Goal: Check status: Check status

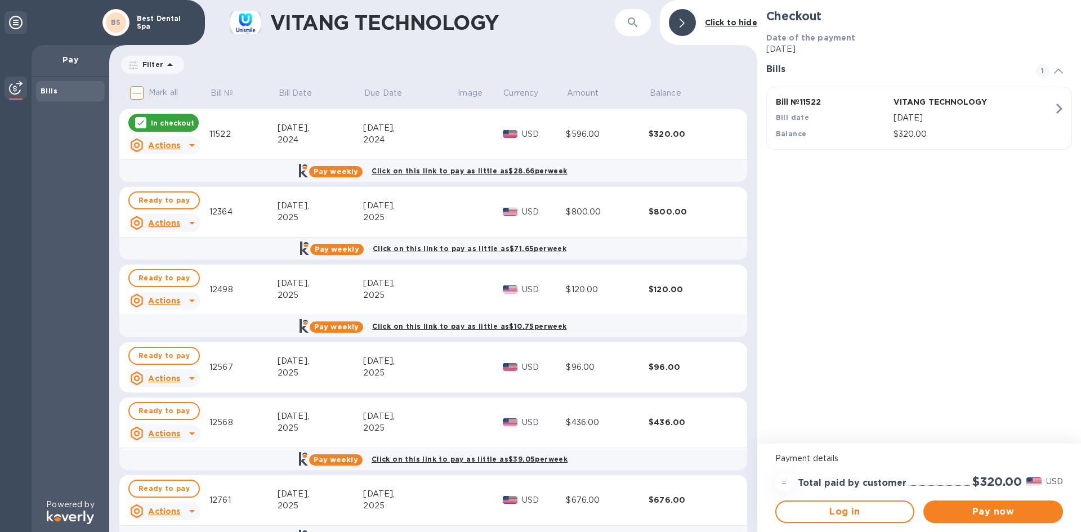
scroll to position [31, 0]
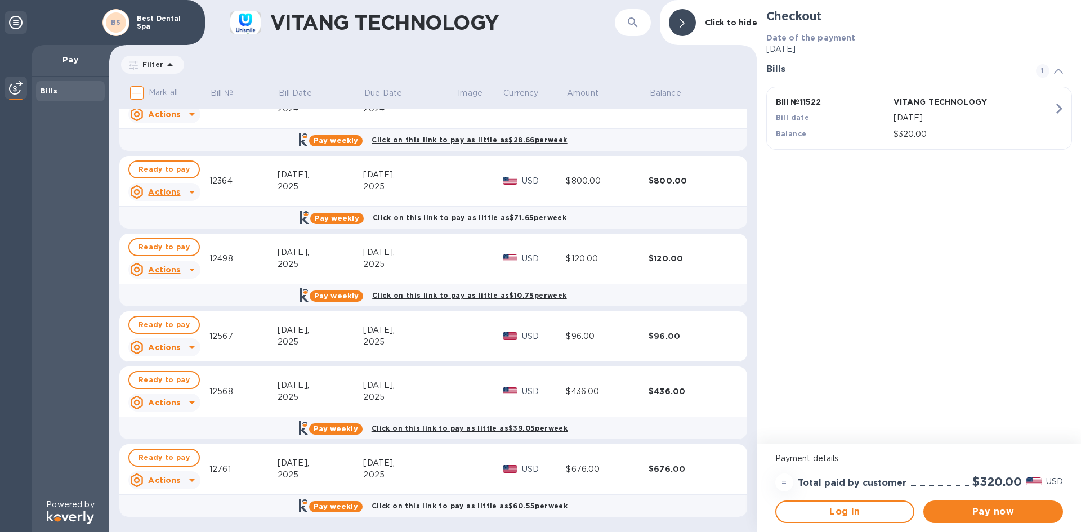
click at [607, 471] on div "$676.00" at bounding box center [607, 469] width 83 height 12
click at [187, 479] on icon at bounding box center [192, 481] width 14 height 14
click at [178, 506] on b "Open bill" at bounding box center [179, 508] width 38 height 9
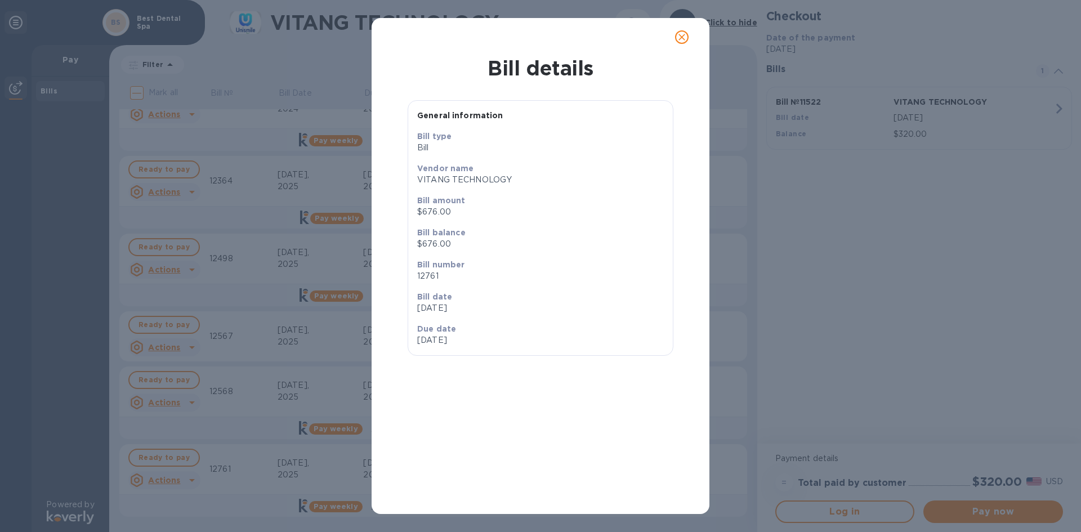
click at [684, 40] on icon "close" at bounding box center [682, 37] width 7 height 7
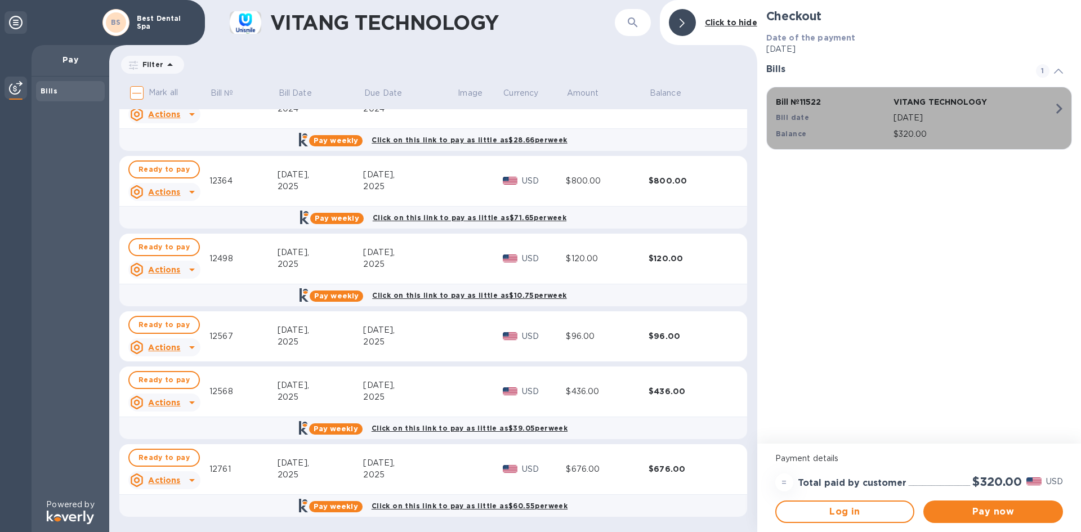
click at [1055, 108] on icon "button" at bounding box center [1059, 109] width 20 height 20
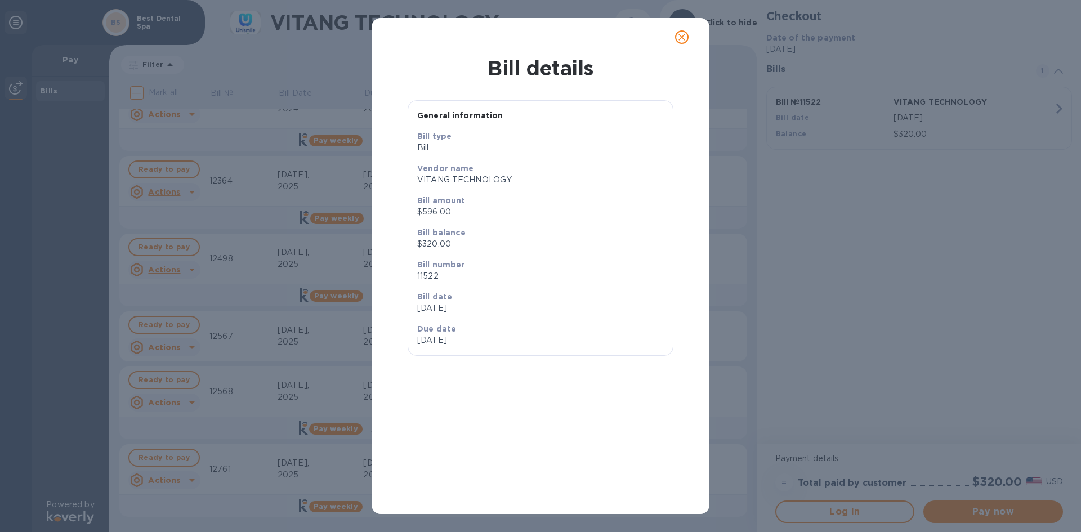
click at [681, 37] on icon "close" at bounding box center [682, 37] width 7 height 7
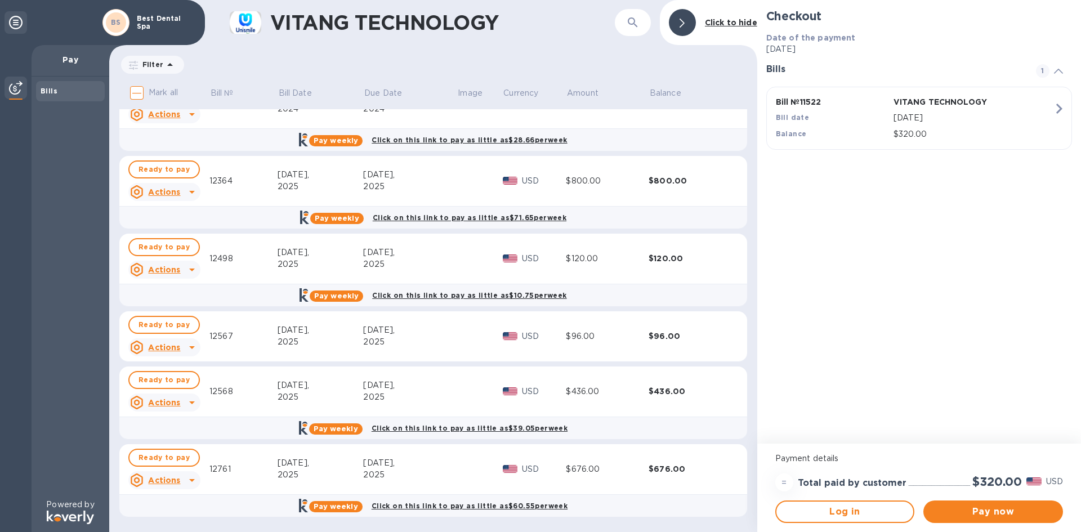
click at [190, 400] on icon at bounding box center [192, 403] width 14 height 14
click at [233, 411] on div at bounding box center [540, 266] width 1081 height 532
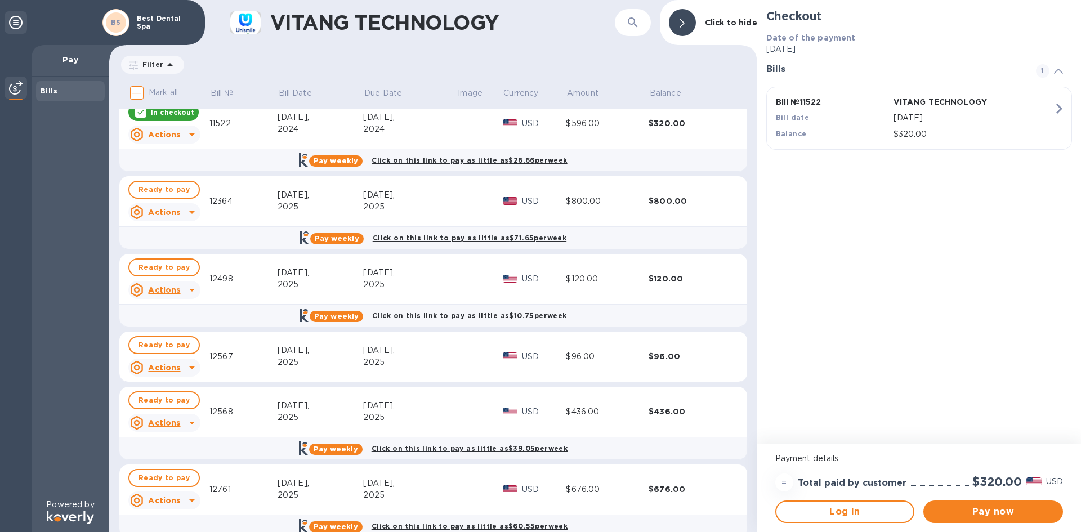
scroll to position [0, 0]
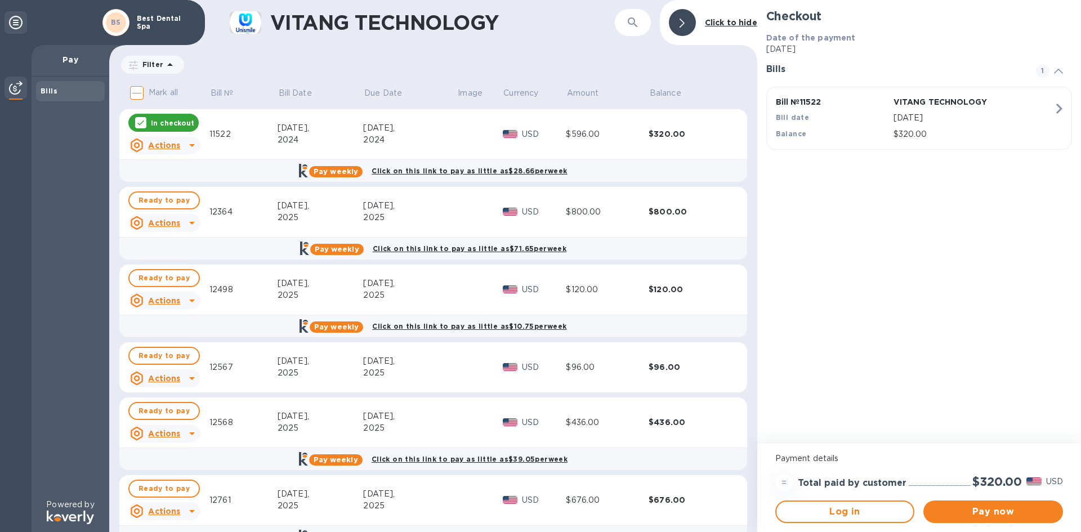
click at [269, 131] on div "11522" at bounding box center [243, 134] width 68 height 12
click at [190, 146] on icon at bounding box center [192, 145] width 6 height 3
click at [179, 190] on b "Open bill" at bounding box center [179, 190] width 38 height 9
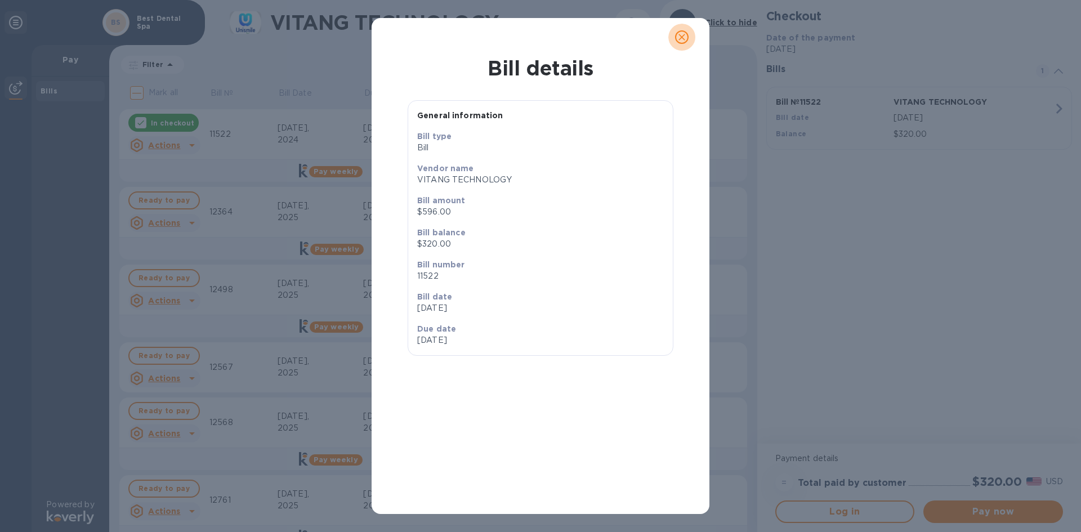
click at [682, 35] on icon "close" at bounding box center [681, 37] width 11 height 11
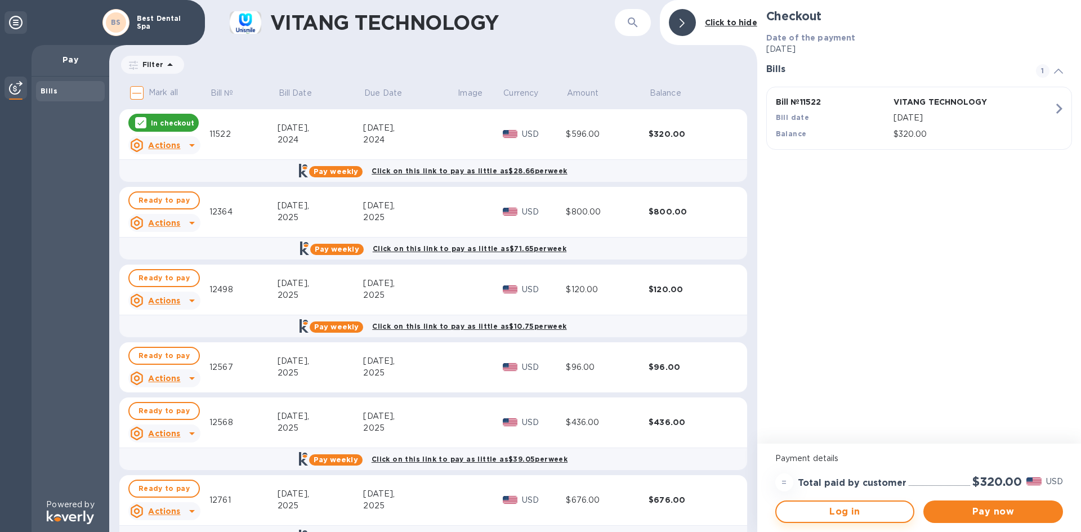
click at [824, 512] on span "Log in" at bounding box center [845, 512] width 119 height 14
